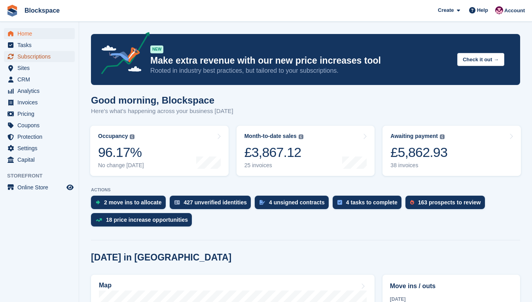
click at [31, 55] on span "Subscriptions" at bounding box center [40, 56] width 47 height 11
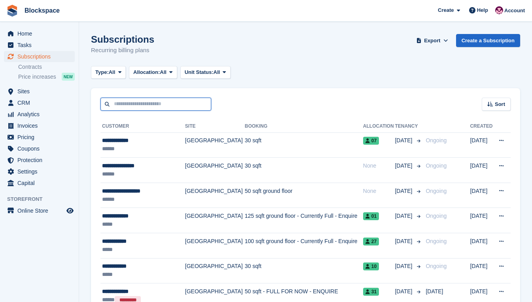
click at [139, 107] on input "text" at bounding box center [155, 104] width 111 height 13
type input "*******"
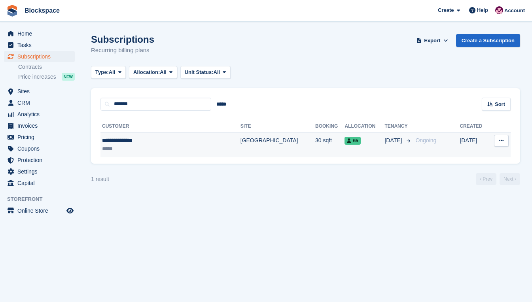
click at [163, 144] on div "**********" at bounding box center [155, 140] width 106 height 8
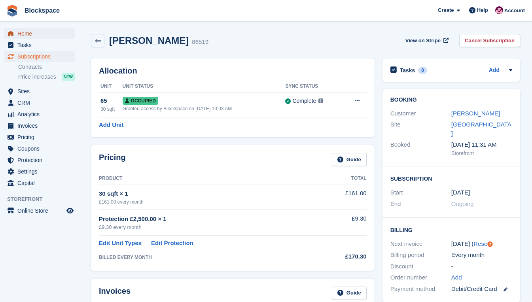
click at [35, 37] on span "Home" at bounding box center [40, 33] width 47 height 11
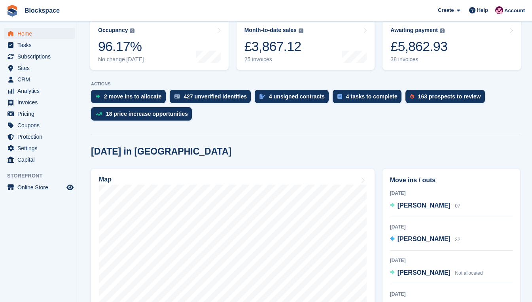
scroll to position [119, 0]
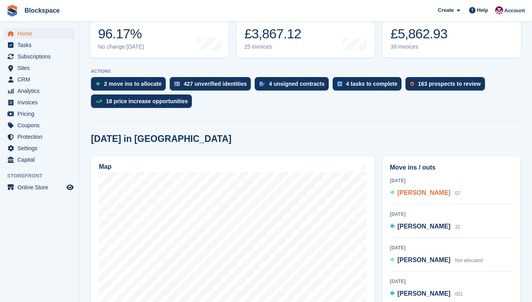
click at [419, 193] on span "Shailen Verma" at bounding box center [423, 192] width 53 height 7
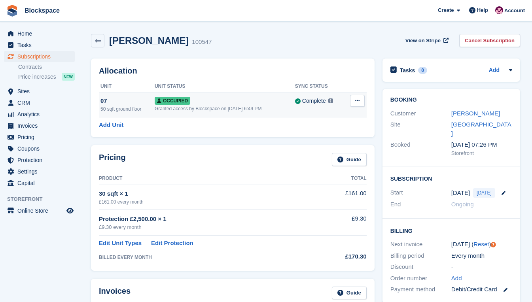
click at [355, 104] on button at bounding box center [357, 101] width 15 height 12
click at [257, 129] on div "Add Unit" at bounding box center [233, 125] width 268 height 9
click at [24, 32] on span "Home" at bounding box center [40, 33] width 47 height 11
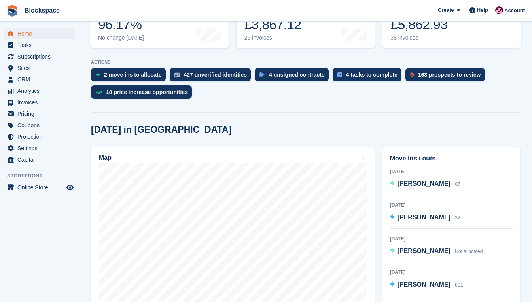
scroll to position [119, 0]
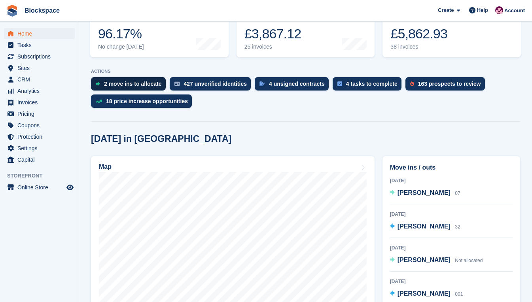
click at [151, 83] on div "2 move ins to allocate" at bounding box center [133, 84] width 58 height 6
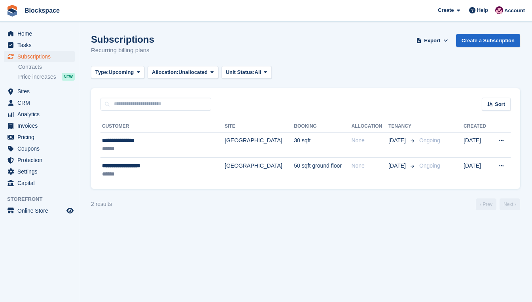
click at [358, 222] on section "Subscriptions Recurring billing plans Export Export Subscriptions Export a CSV …" at bounding box center [305, 151] width 453 height 302
